Goal: Information Seeking & Learning: Stay updated

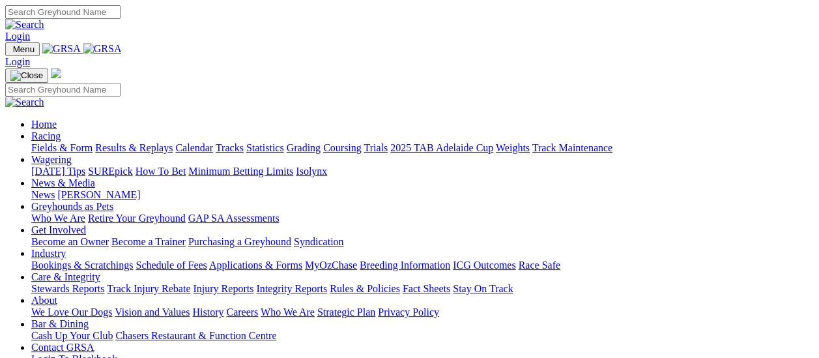
click at [153, 142] on link "Results & Replays" at bounding box center [134, 147] width 78 height 11
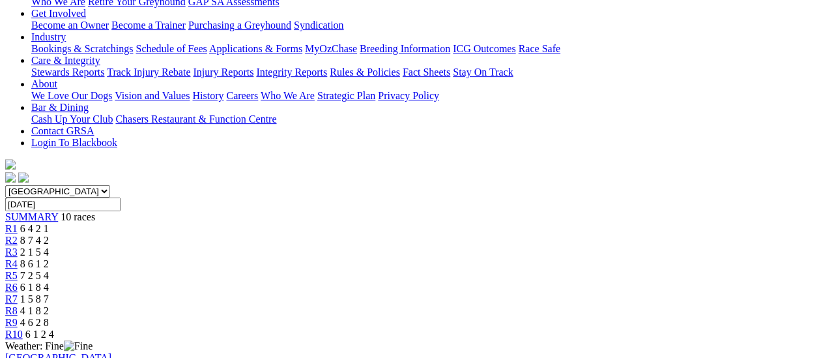
scroll to position [261, 0]
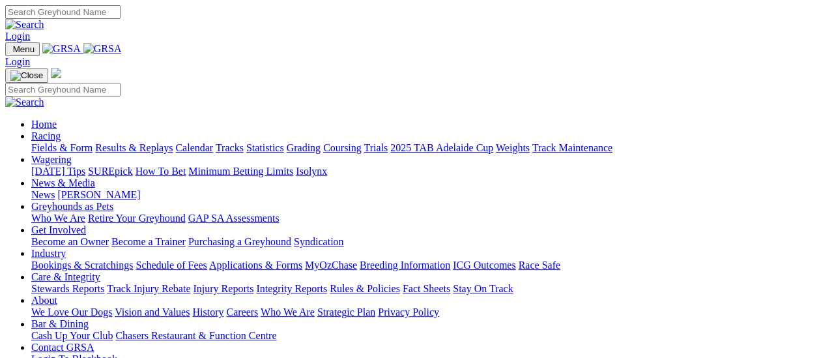
click at [134, 142] on link "Results & Replays" at bounding box center [134, 147] width 78 height 11
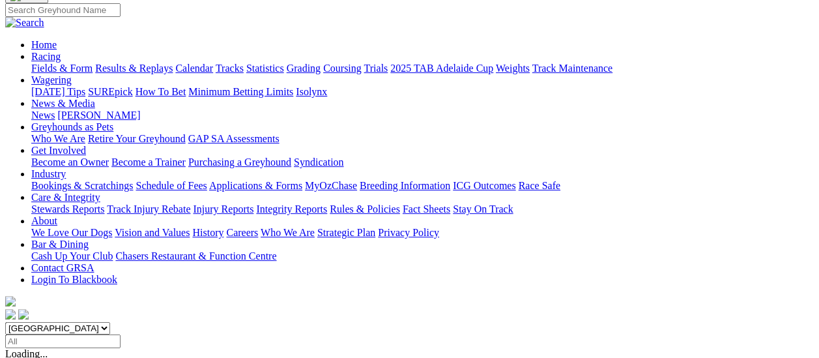
scroll to position [130, 0]
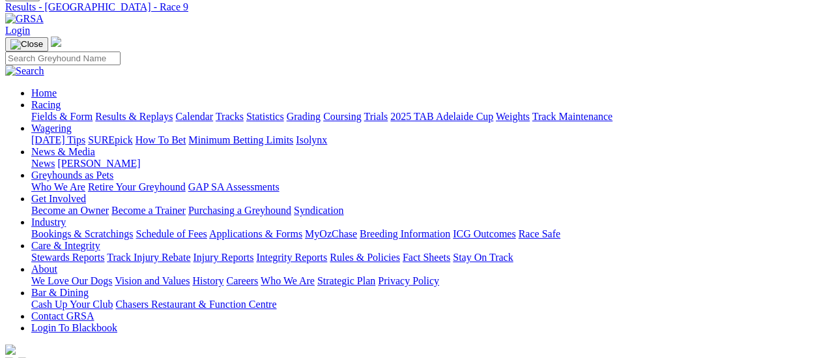
scroll to position [130, 0]
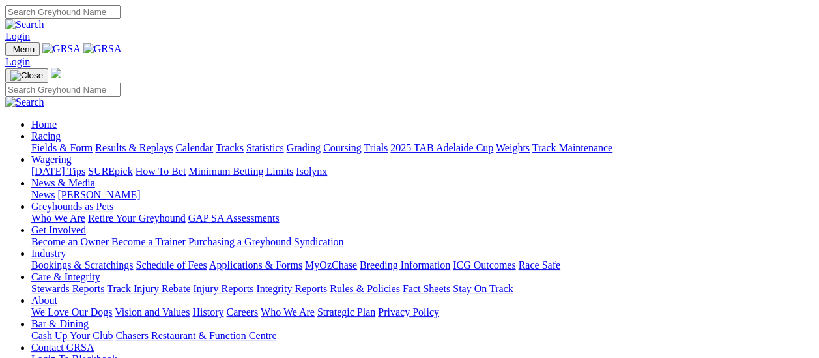
click at [65, 142] on link "Fields & Form" at bounding box center [61, 147] width 61 height 11
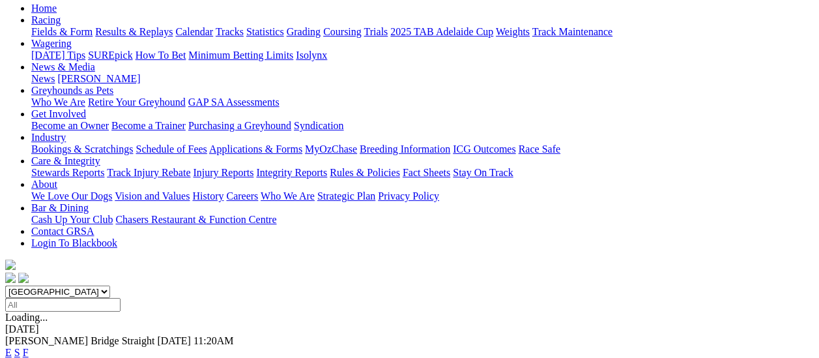
scroll to position [130, 0]
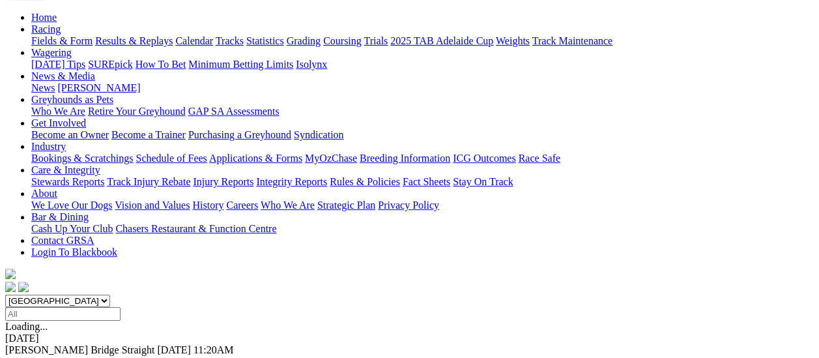
click at [29, 356] on link "F" at bounding box center [26, 361] width 6 height 11
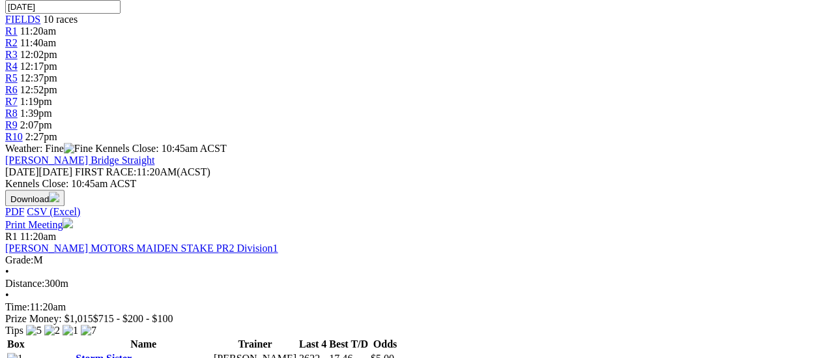
scroll to position [326, 0]
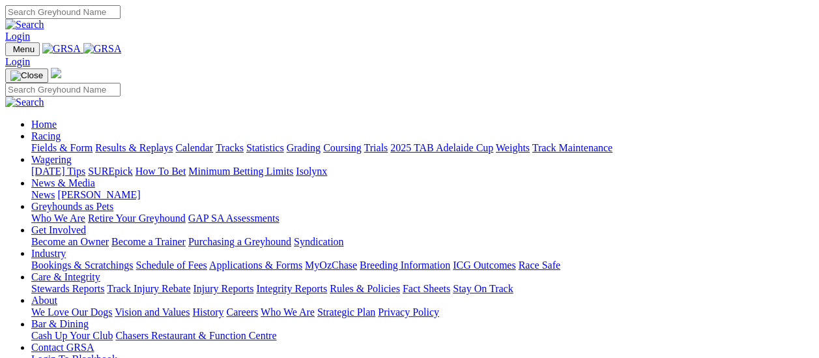
click at [71, 142] on link "Fields & Form" at bounding box center [61, 147] width 61 height 11
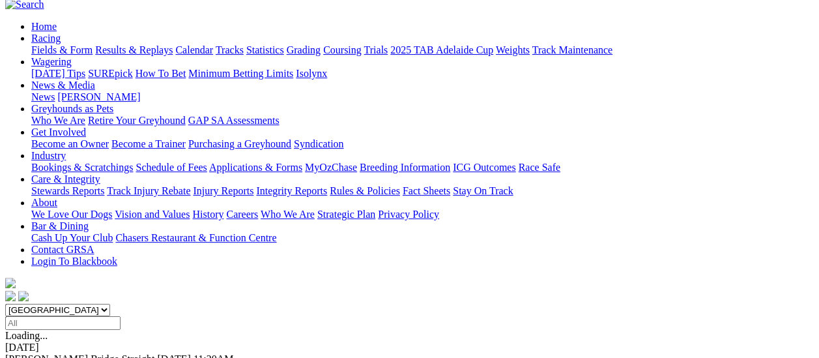
scroll to position [130, 0]
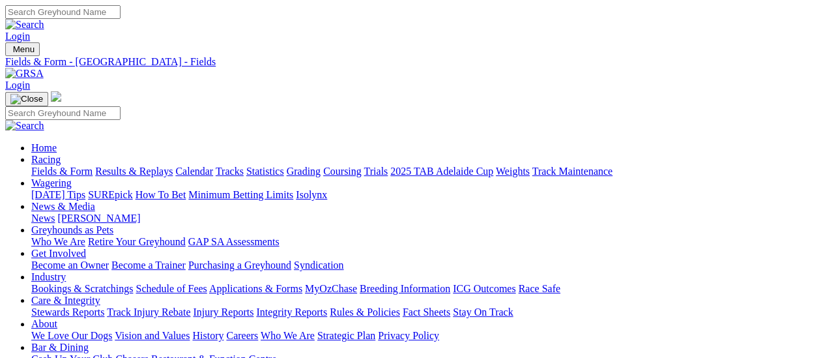
click at [43, 166] on link "Fields & Form" at bounding box center [61, 171] width 61 height 11
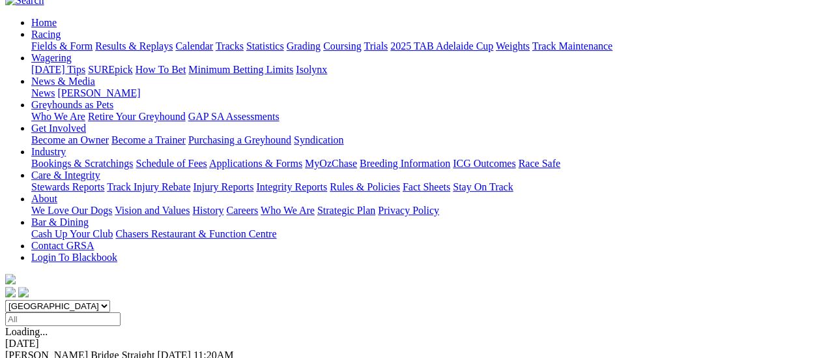
scroll to position [196, 0]
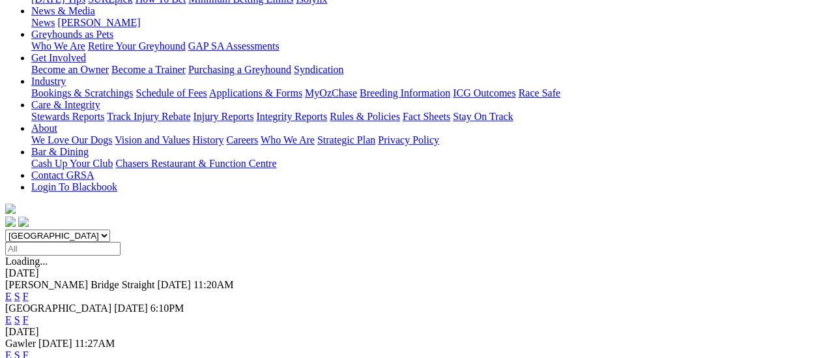
click at [29, 349] on link "F" at bounding box center [26, 354] width 6 height 11
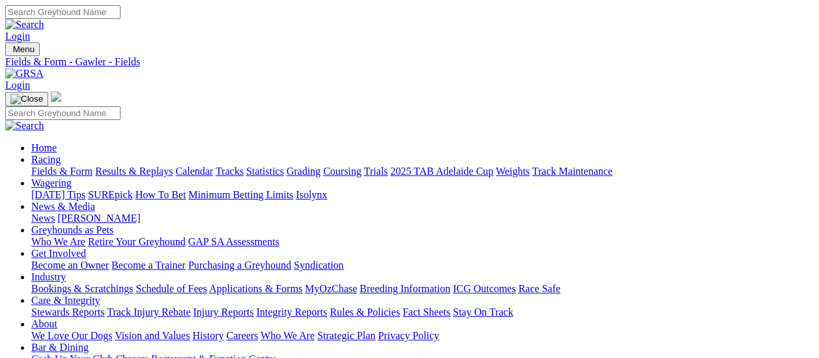
click at [34, 166] on link "Fields & Form" at bounding box center [61, 171] width 61 height 11
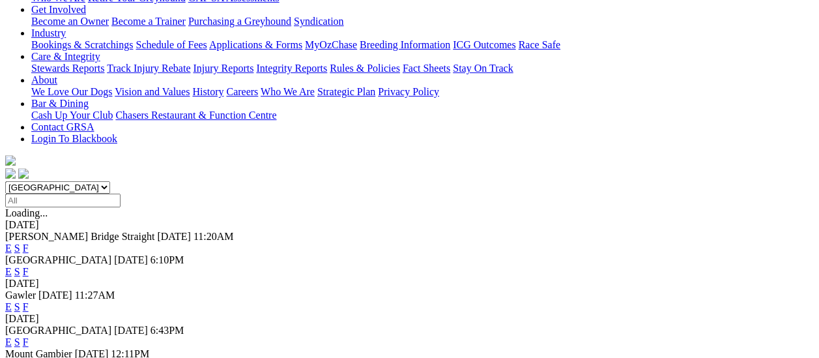
scroll to position [261, 0]
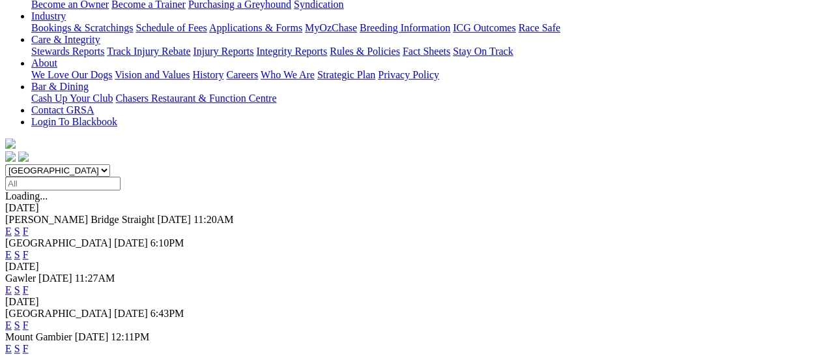
click at [29, 319] on link "F" at bounding box center [26, 324] width 6 height 11
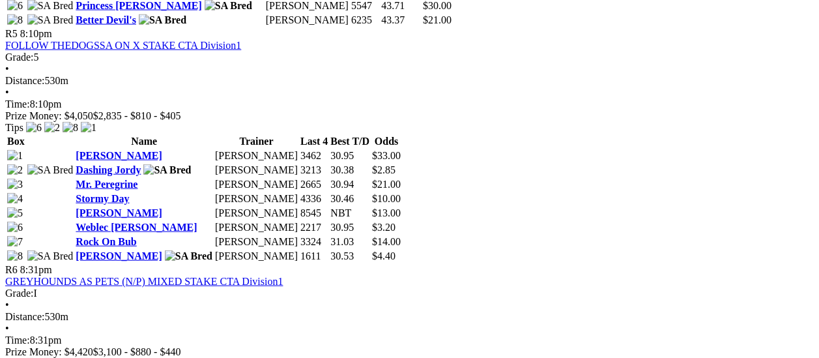
scroll to position [1499, 0]
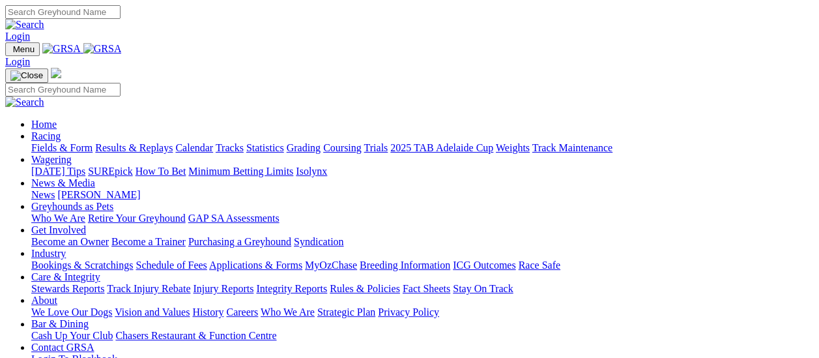
click at [150, 142] on link "Results & Replays" at bounding box center [134, 147] width 78 height 11
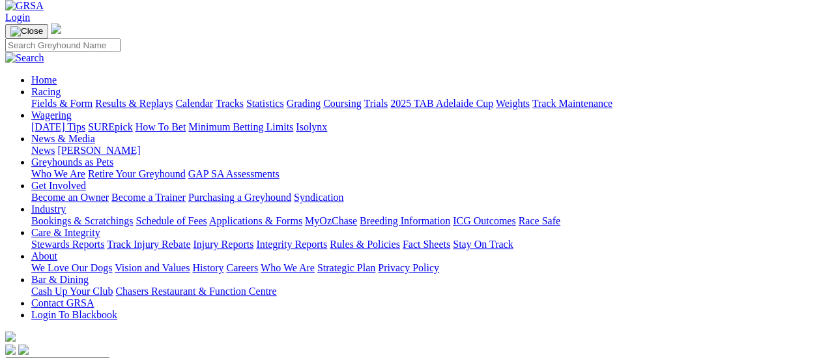
scroll to position [65, 0]
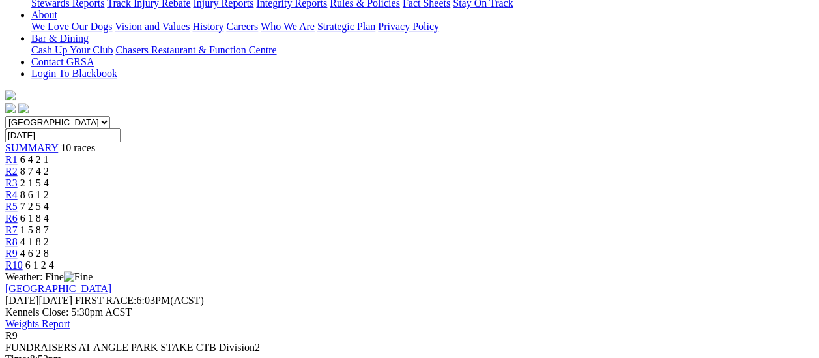
scroll to position [326, 0]
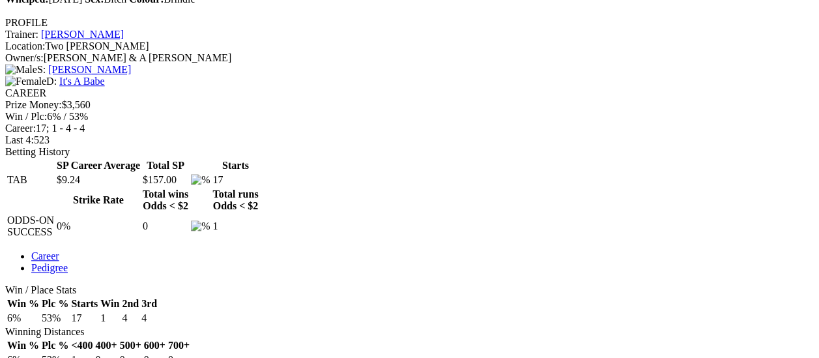
scroll to position [326, 0]
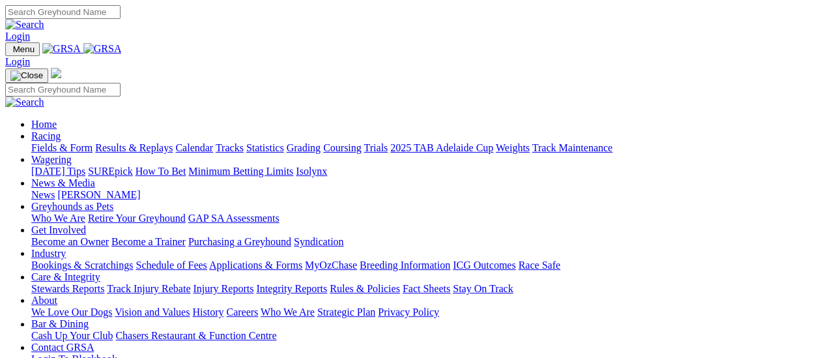
click at [136, 142] on link "Results & Replays" at bounding box center [134, 147] width 78 height 11
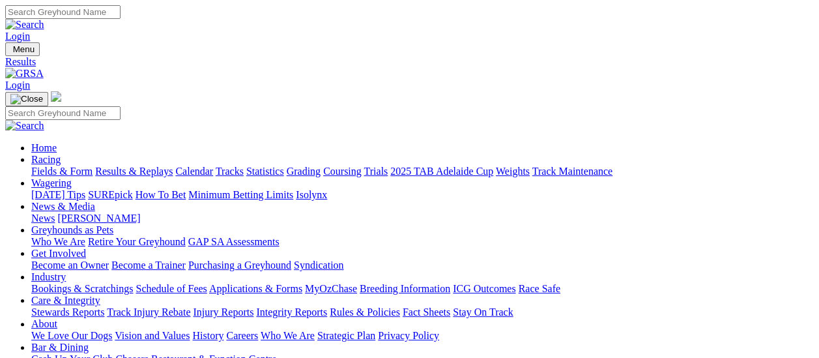
click at [37, 166] on link "Fields & Form" at bounding box center [61, 171] width 61 height 11
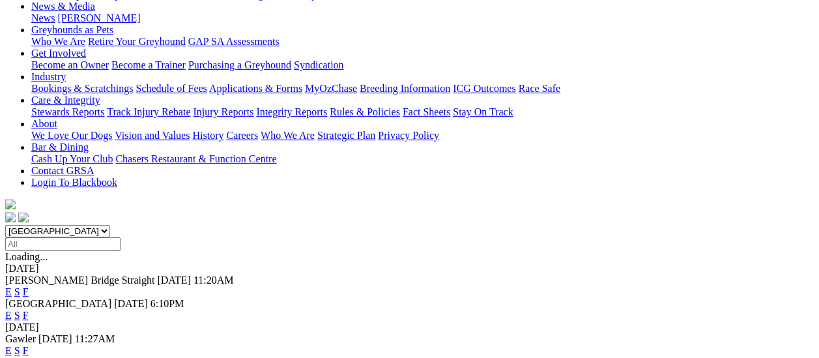
scroll to position [130, 0]
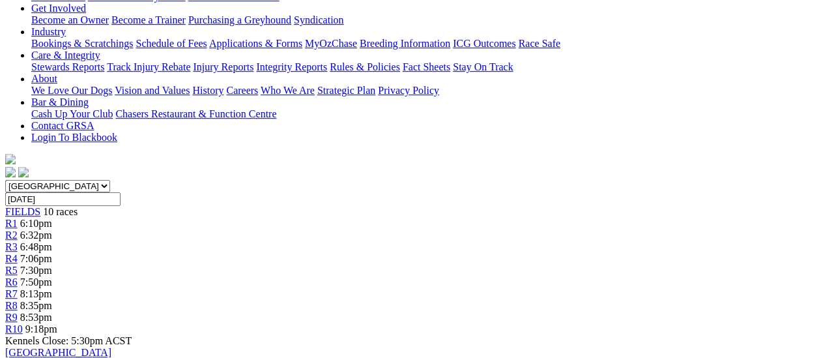
scroll to position [326, 0]
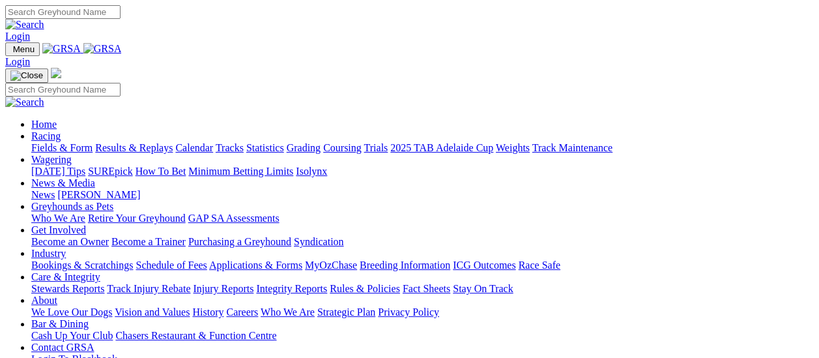
click at [68, 142] on link "Fields & Form" at bounding box center [61, 147] width 61 height 11
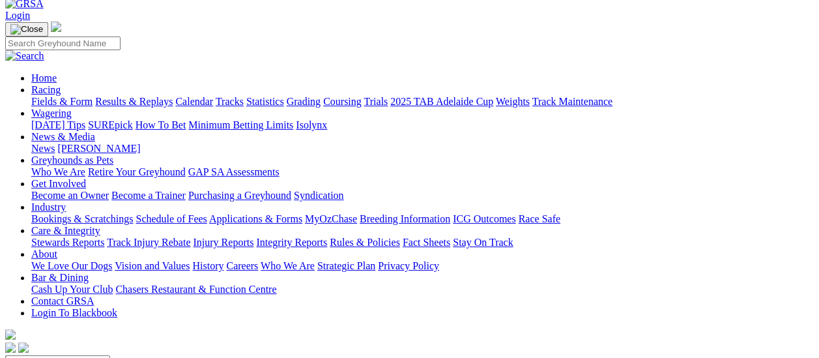
scroll to position [65, 0]
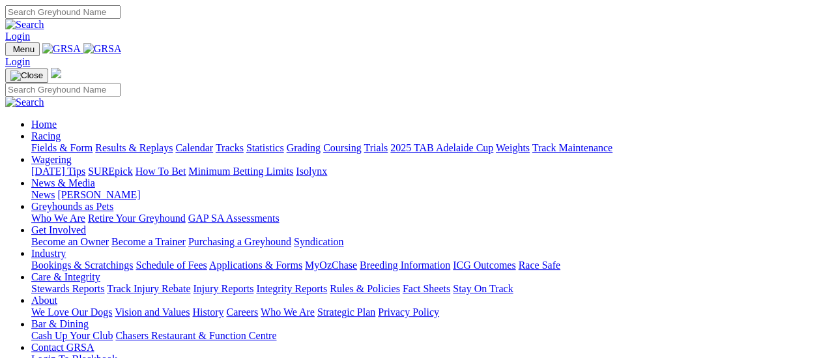
click at [142, 142] on link "Results & Replays" at bounding box center [134, 147] width 78 height 11
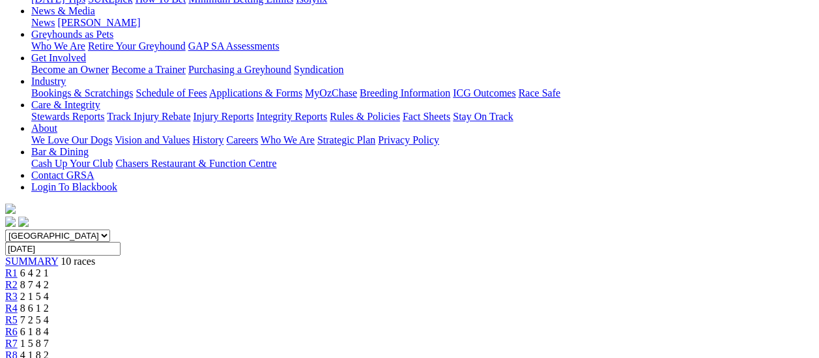
scroll to position [130, 0]
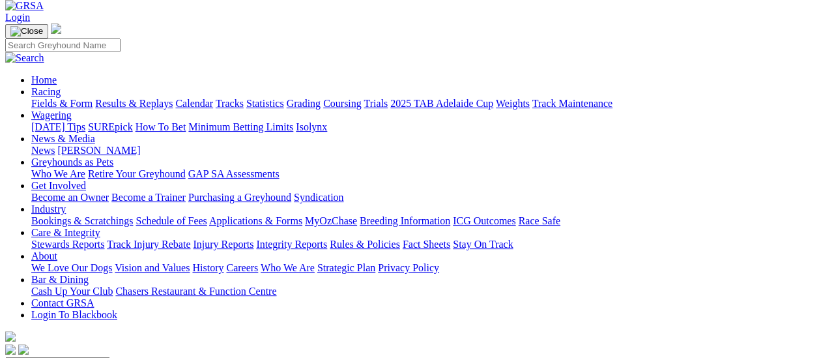
scroll to position [65, 0]
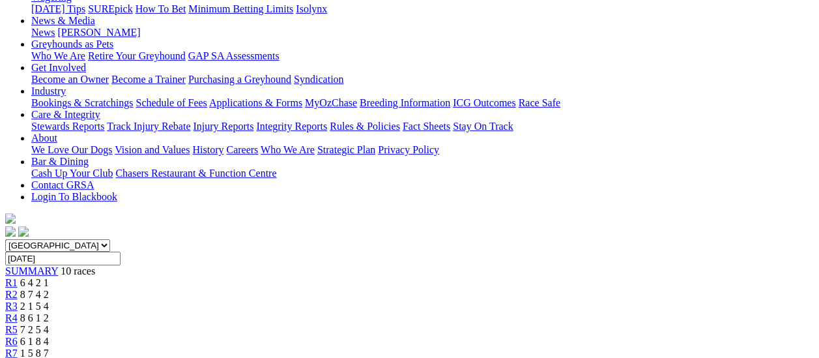
scroll to position [65, 0]
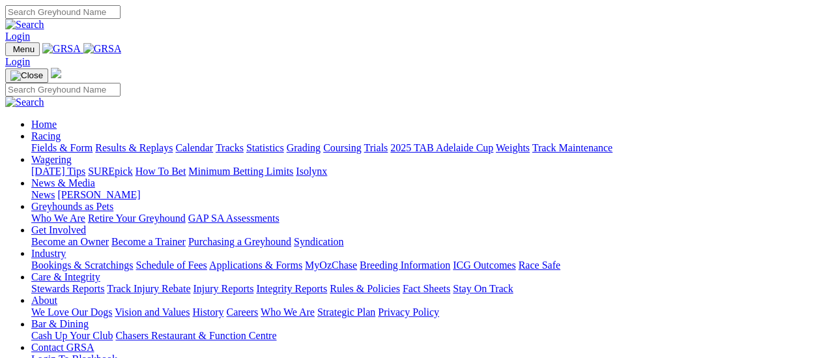
click at [70, 142] on link "Fields & Form" at bounding box center [61, 147] width 61 height 11
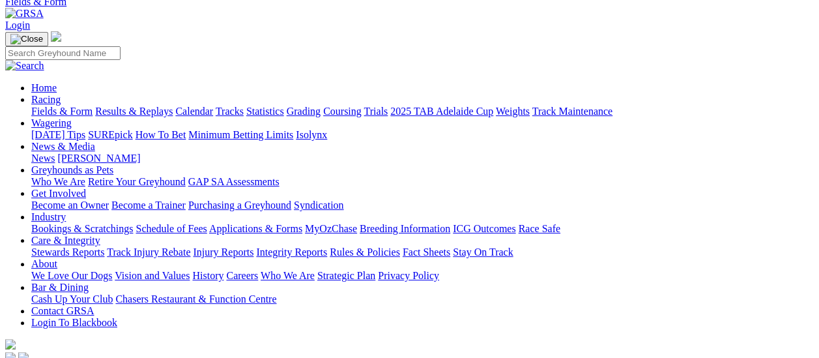
scroll to position [130, 0]
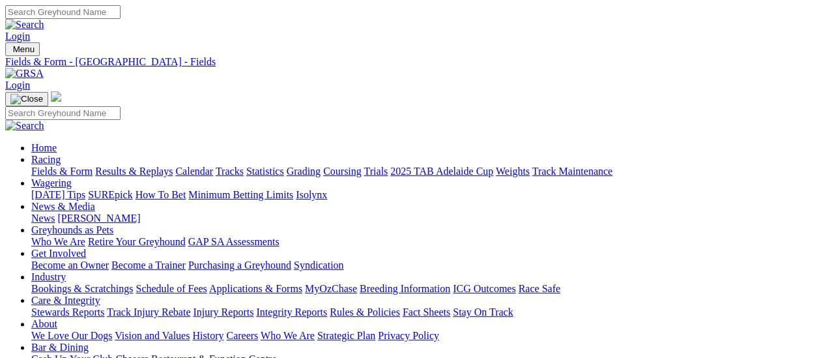
click at [153, 166] on link "Results & Replays" at bounding box center [134, 171] width 78 height 11
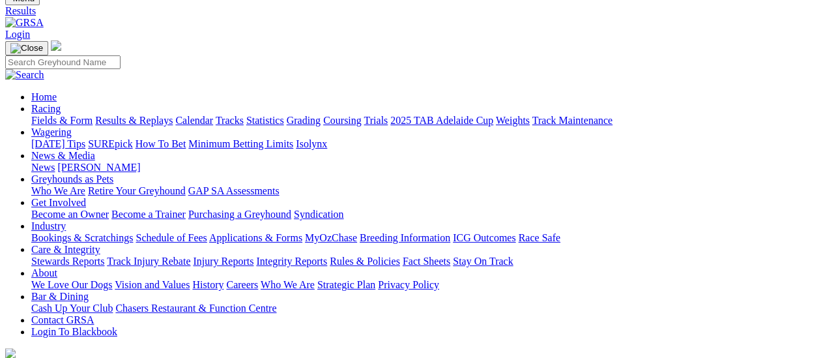
scroll to position [130, 0]
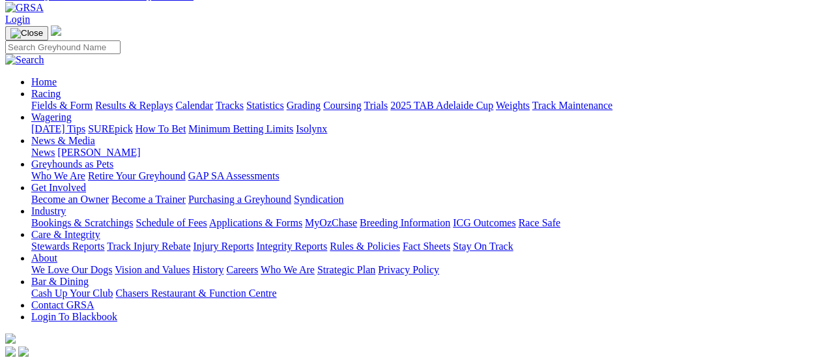
scroll to position [130, 0]
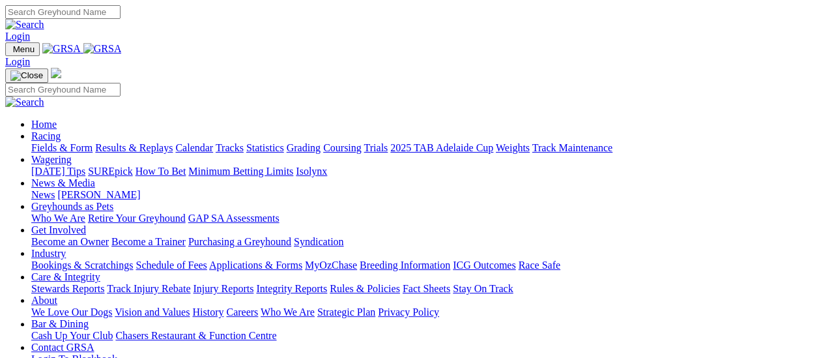
click at [62, 142] on link "Fields & Form" at bounding box center [61, 147] width 61 height 11
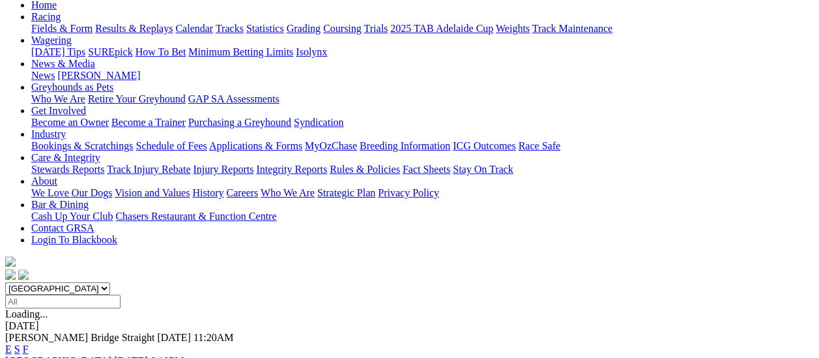
scroll to position [130, 0]
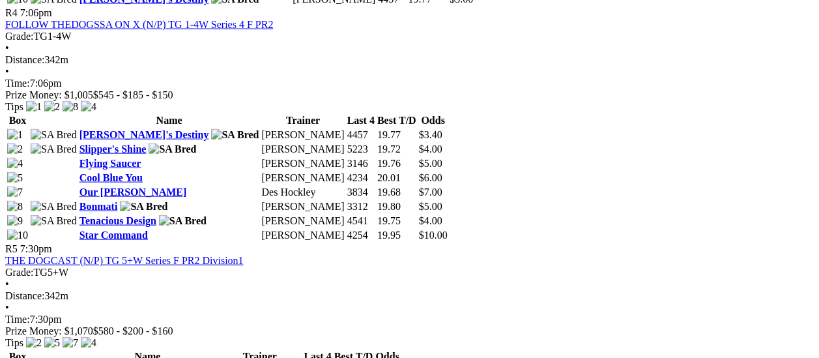
scroll to position [1304, 0]
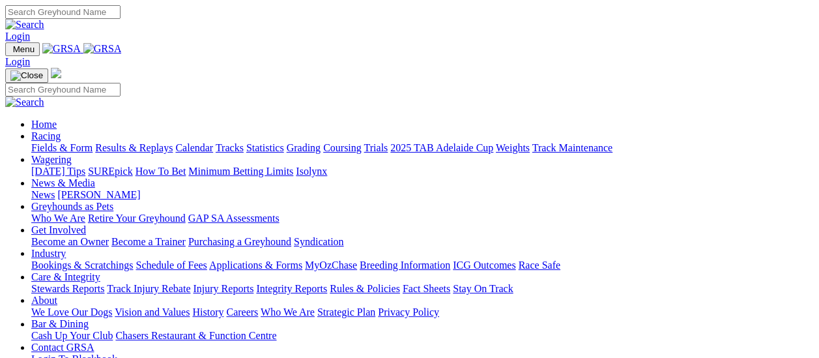
click at [166, 142] on link "Results & Replays" at bounding box center [134, 147] width 78 height 11
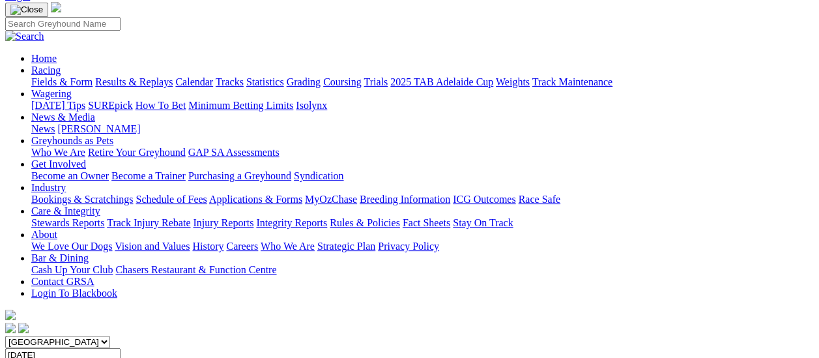
scroll to position [130, 0]
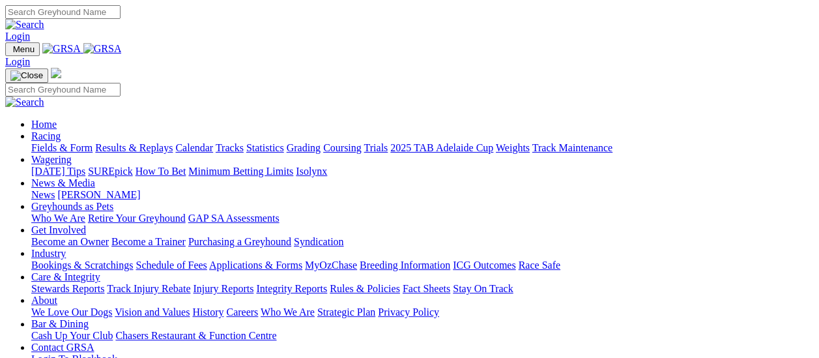
click at [68, 142] on link "Fields & Form" at bounding box center [61, 147] width 61 height 11
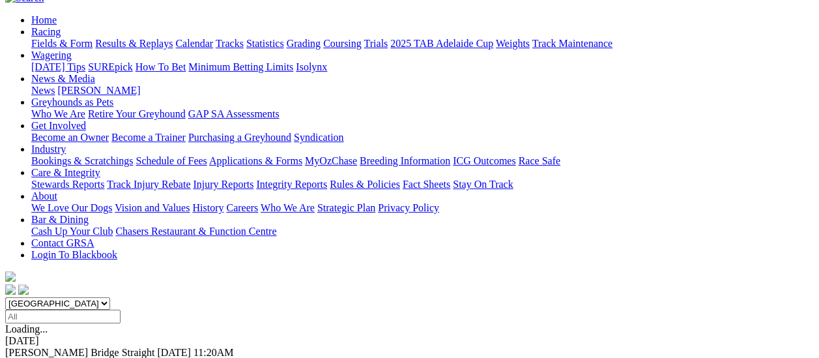
scroll to position [130, 0]
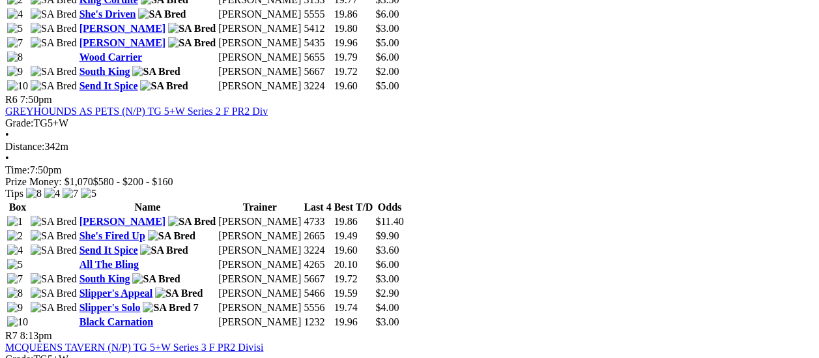
scroll to position [1760, 0]
